Goal: Use online tool/utility: Utilize a website feature to perform a specific function

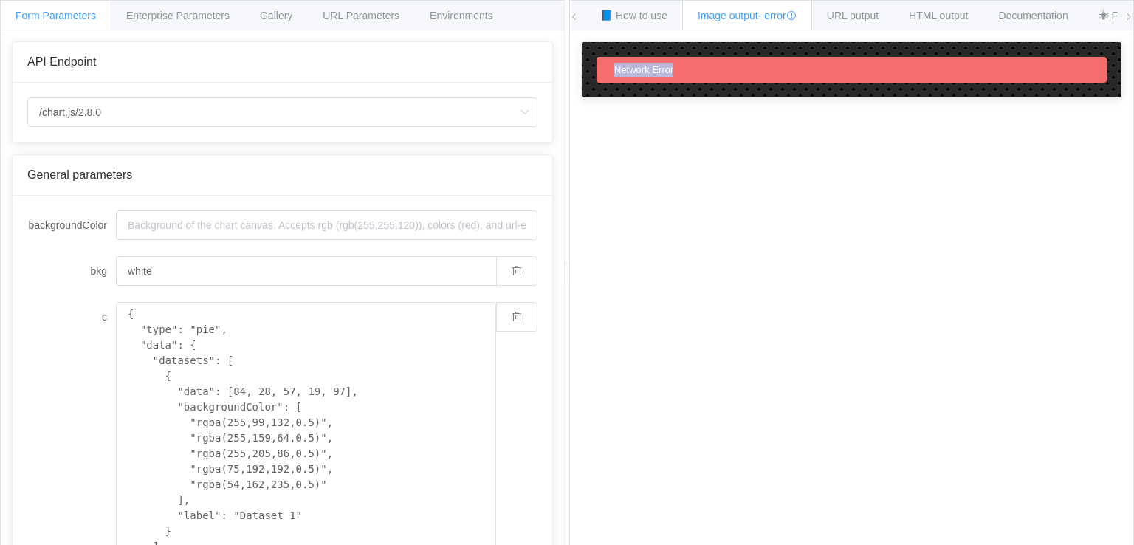
drag, startPoint x: 729, startPoint y: 71, endPoint x: 585, endPoint y: 65, distance: 144.8
click at [585, 65] on div "Network Error" at bounding box center [852, 69] width 540 height 55
click at [699, 67] on div "Network Error" at bounding box center [851, 70] width 510 height 26
click at [106, 111] on input "/chart.js/2.8.0" at bounding box center [282, 112] width 510 height 30
click at [114, 110] on input "/chart.js/2.8.0" at bounding box center [282, 112] width 510 height 30
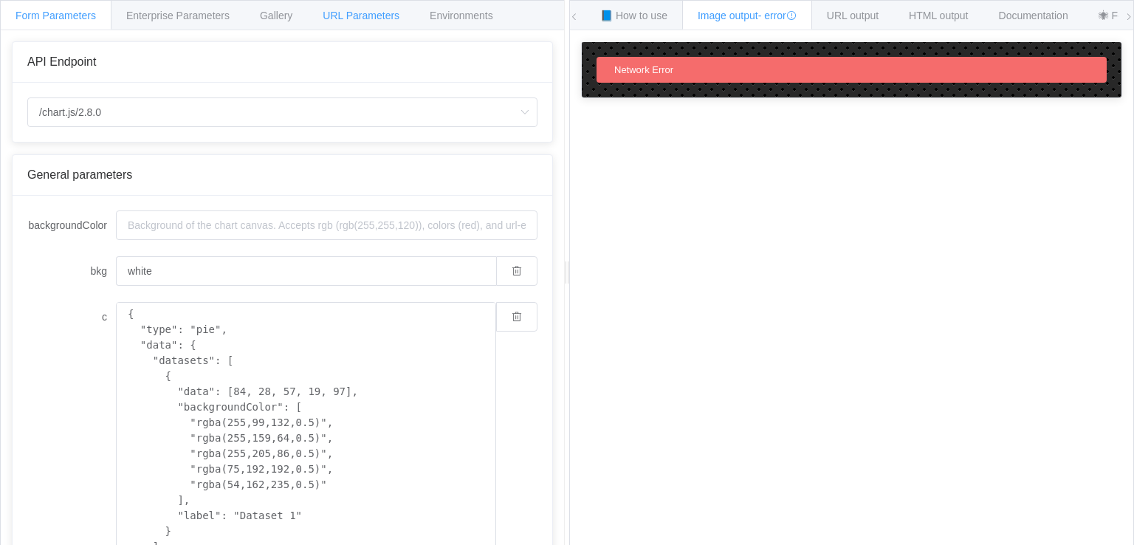
click at [342, 14] on span "URL Parameters" at bounding box center [361, 16] width 77 height 12
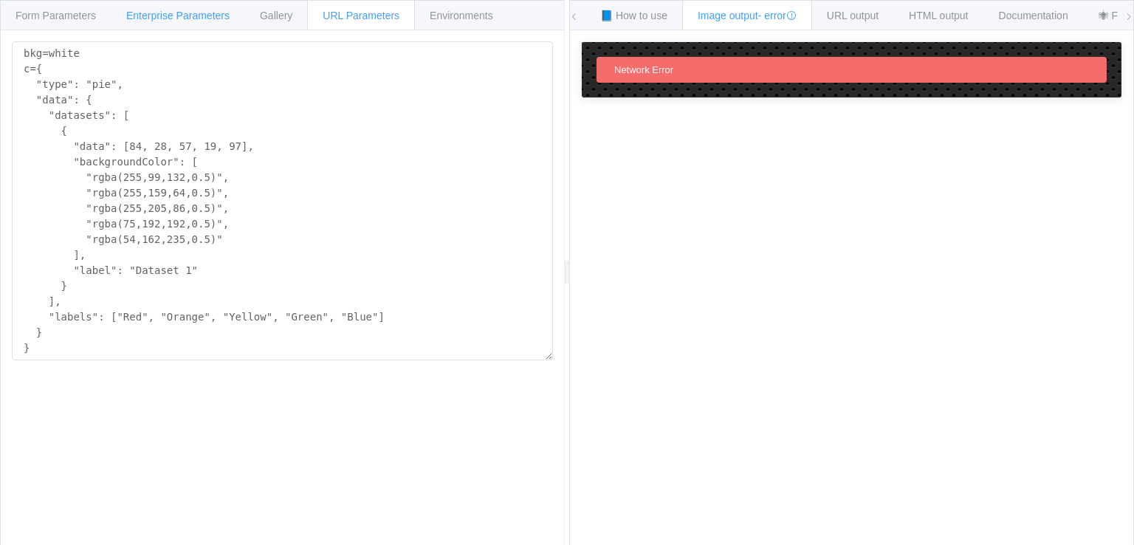
click at [137, 24] on div "Enterprise Parameters" at bounding box center [178, 15] width 134 height 30
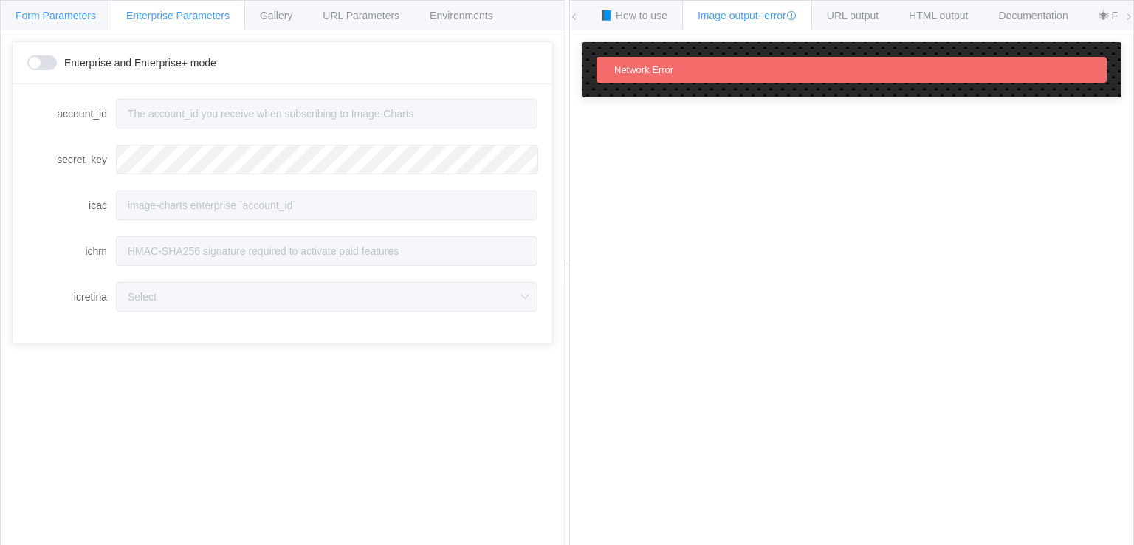
click at [57, 22] on div "Form Parameters" at bounding box center [55, 15] width 111 height 30
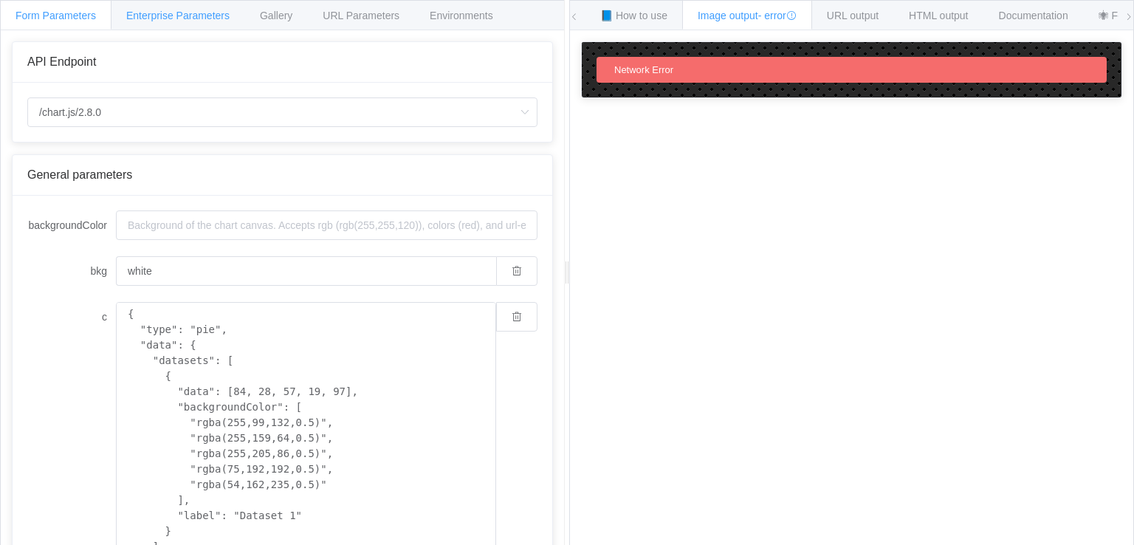
click at [121, 24] on div "Enterprise Parameters" at bounding box center [178, 15] width 134 height 30
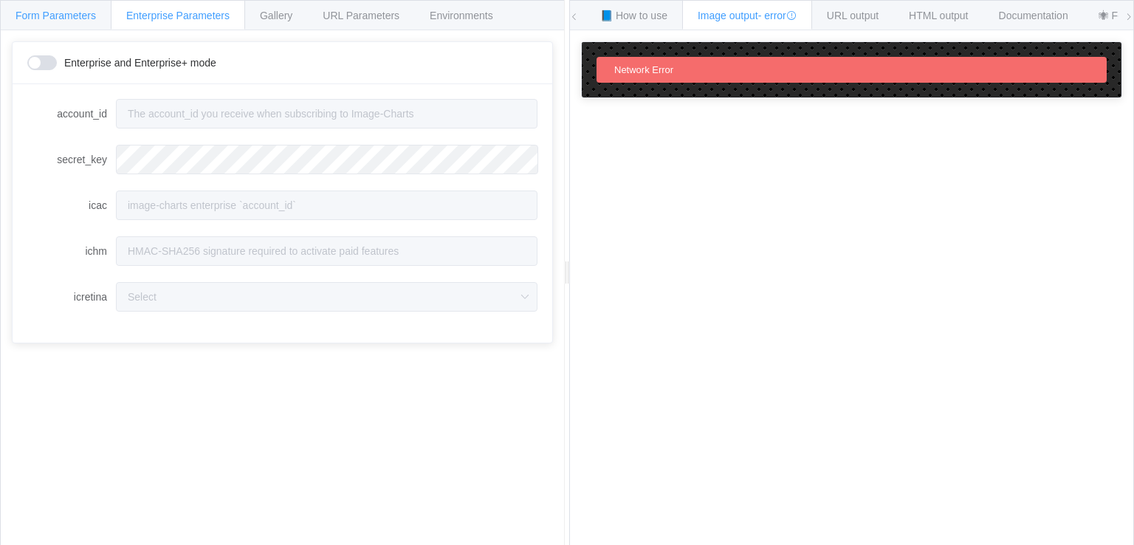
click at [77, 13] on span "Form Parameters" at bounding box center [55, 16] width 80 height 12
